Goal: Use online tool/utility: Utilize a website feature to perform a specific function

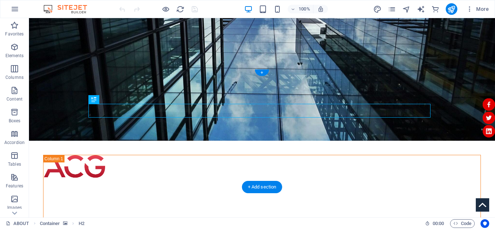
scroll to position [109, 0]
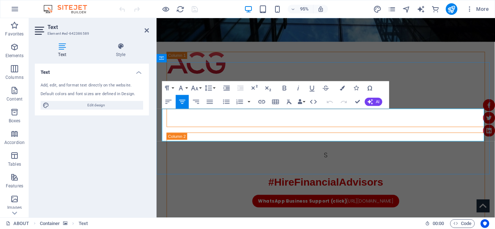
drag, startPoint x: 357, startPoint y: 144, endPoint x: 168, endPoint y: 120, distance: 190.4
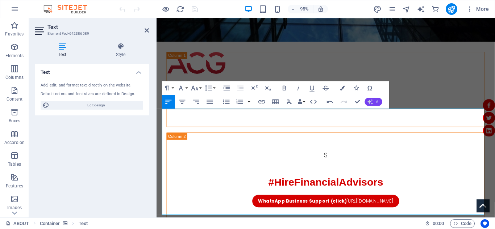
click at [379, 101] on span "AI" at bounding box center [378, 102] width 4 height 4
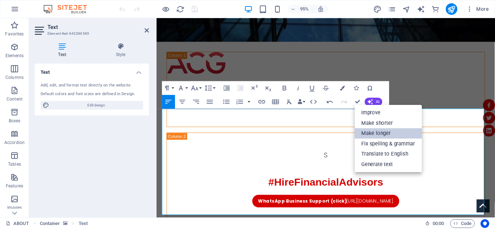
click at [375, 134] on link "Make longer" at bounding box center [388, 133] width 67 height 11
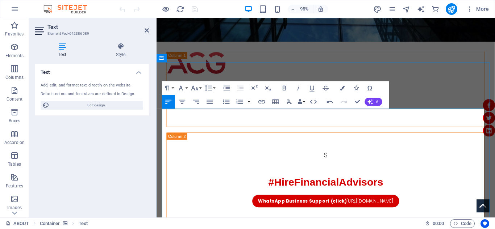
copy p "Hello [PERSON_NAME], I hope this message finds you well. I would like to bring …"
click at [330, 100] on icon "button" at bounding box center [330, 101] width 8 height 8
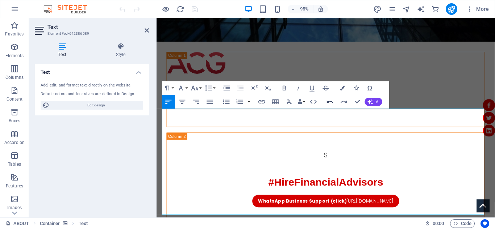
click at [330, 100] on icon "button" at bounding box center [330, 101] width 8 height 8
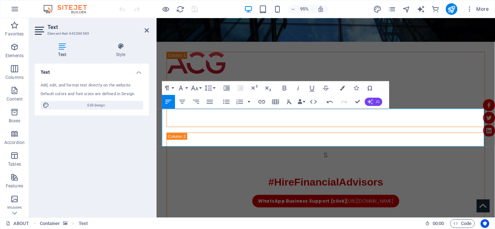
click at [372, 99] on icon "button" at bounding box center [371, 102] width 8 height 8
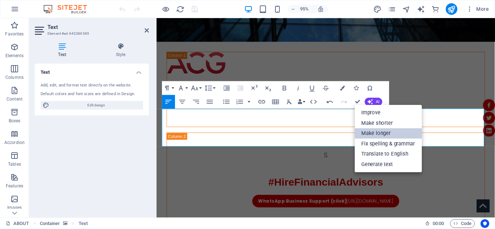
click at [369, 134] on link "Make longer" at bounding box center [388, 133] width 67 height 11
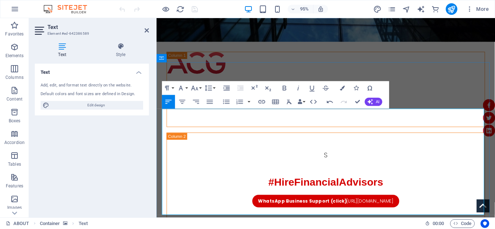
copy p "Good afternoon, [PERSON_NAME], I hope this message finds you well. I wanted to …"
click at [332, 102] on icon "button" at bounding box center [330, 101] width 6 height 3
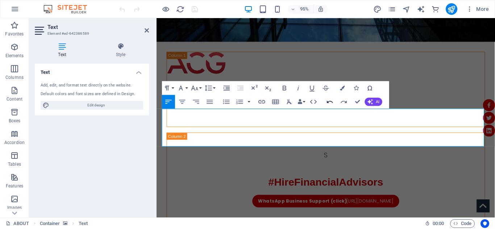
click at [332, 102] on icon "button" at bounding box center [330, 101] width 6 height 3
